Goal: Find contact information: Find contact information

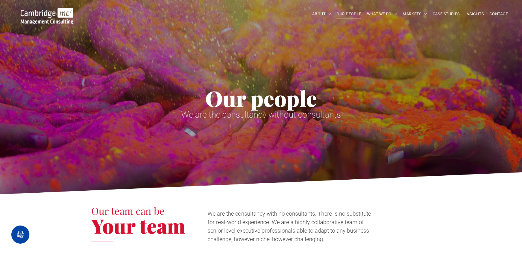
scroll to position [1390, 0]
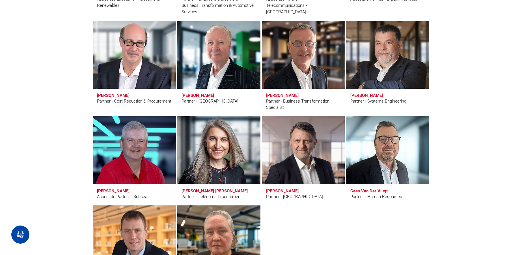
click at [196, 70] on link at bounding box center [219, 55] width 88 height 72
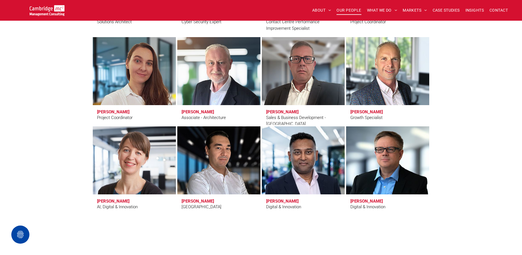
scroll to position [1805, 0]
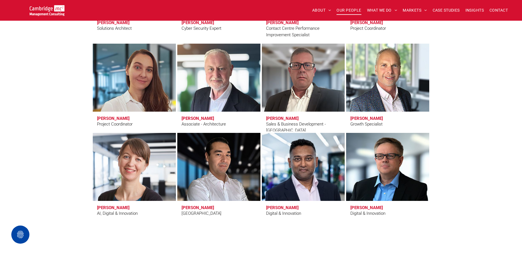
click at [216, 79] on link at bounding box center [219, 78] width 88 height 72
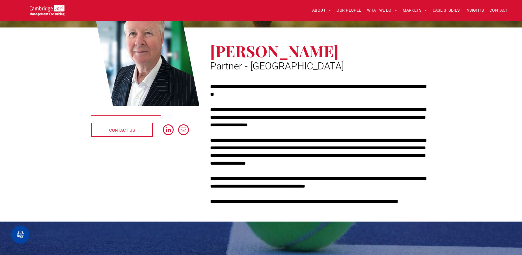
scroll to position [86, 0]
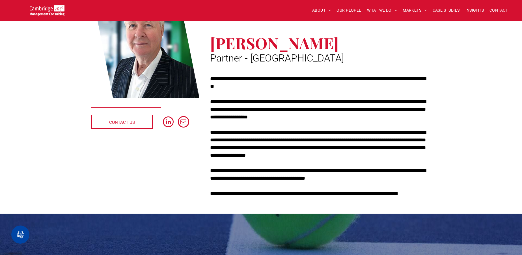
click at [183, 123] on span "email" at bounding box center [183, 121] width 11 height 11
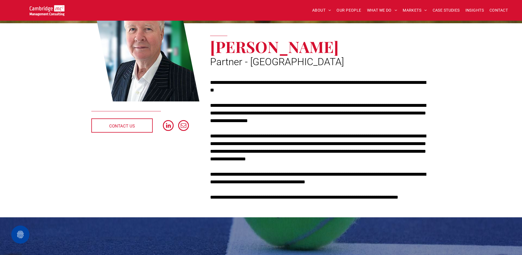
scroll to position [74, 0]
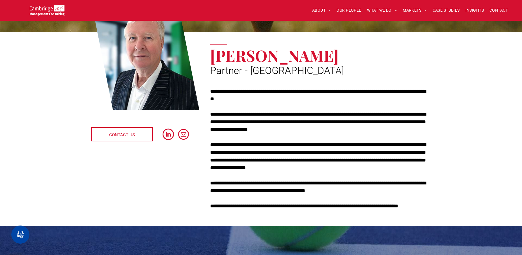
click at [170, 133] on span "linkedin" at bounding box center [168, 133] width 11 height 11
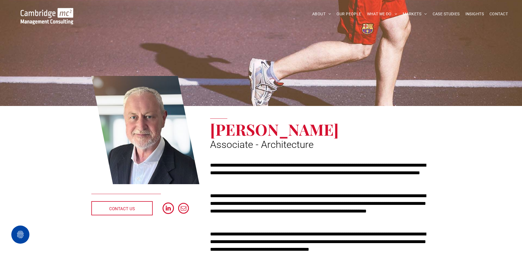
click at [169, 207] on span "linkedin" at bounding box center [168, 207] width 11 height 11
